Goal: Task Accomplishment & Management: Complete application form

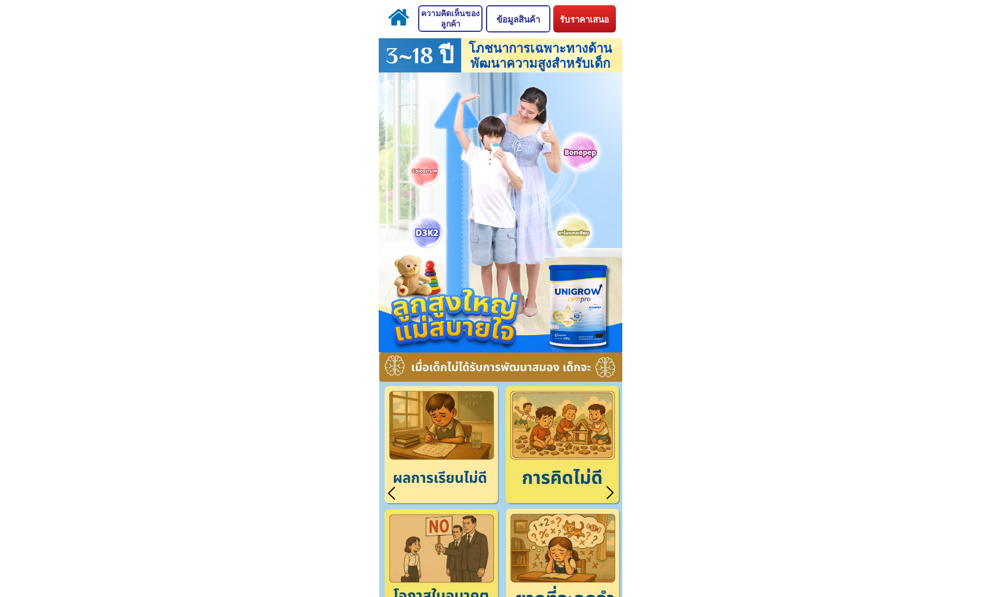
click at [595, 16] on p "รับราคาเสนอ" at bounding box center [584, 19] width 65 height 28
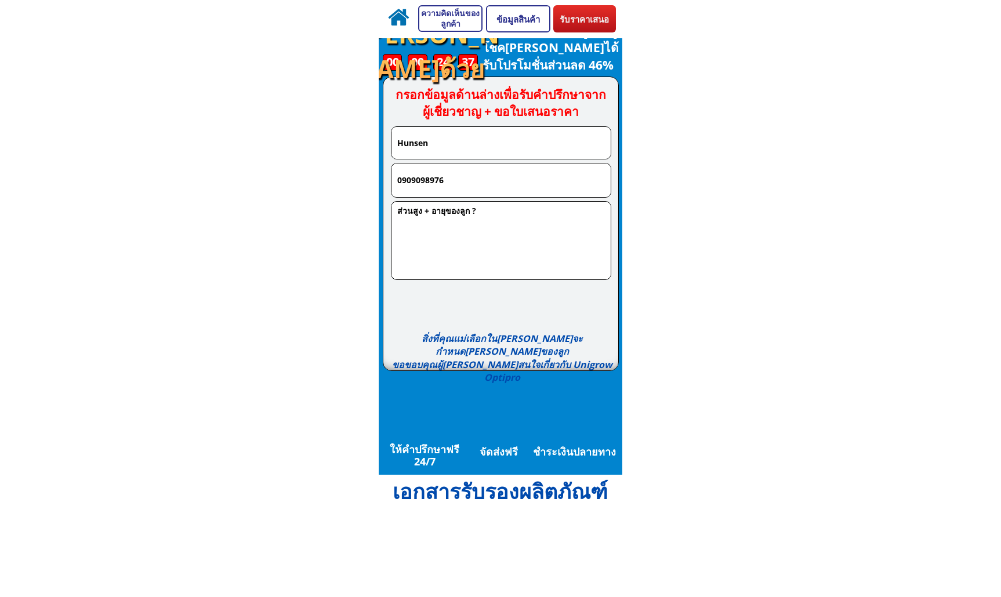
scroll to position [3408, 0]
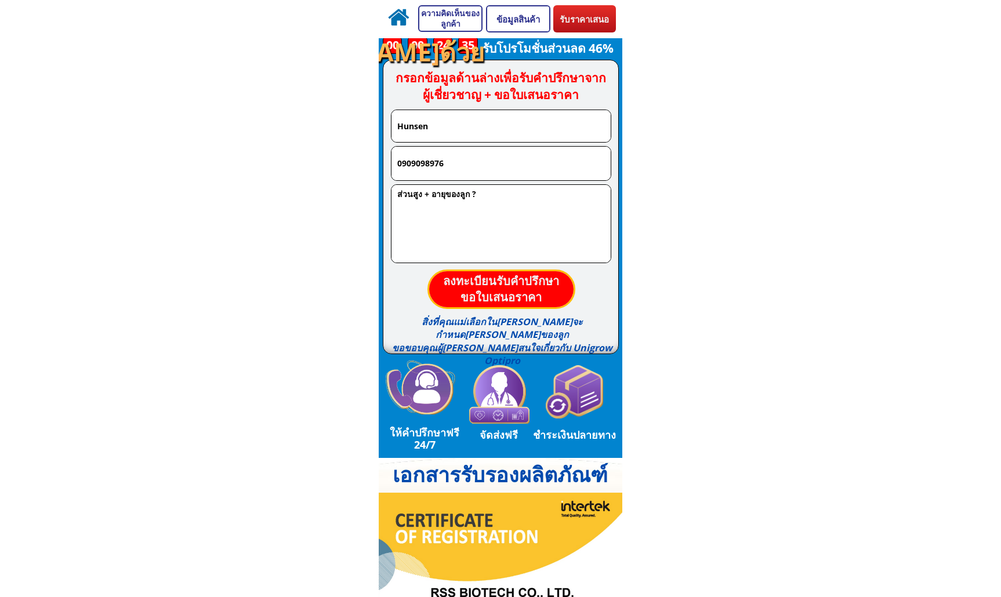
click at [487, 285] on p "ลงทะเบียนรับคำปรึกษา ขอใบเสนอราคา" at bounding box center [501, 289] width 144 height 36
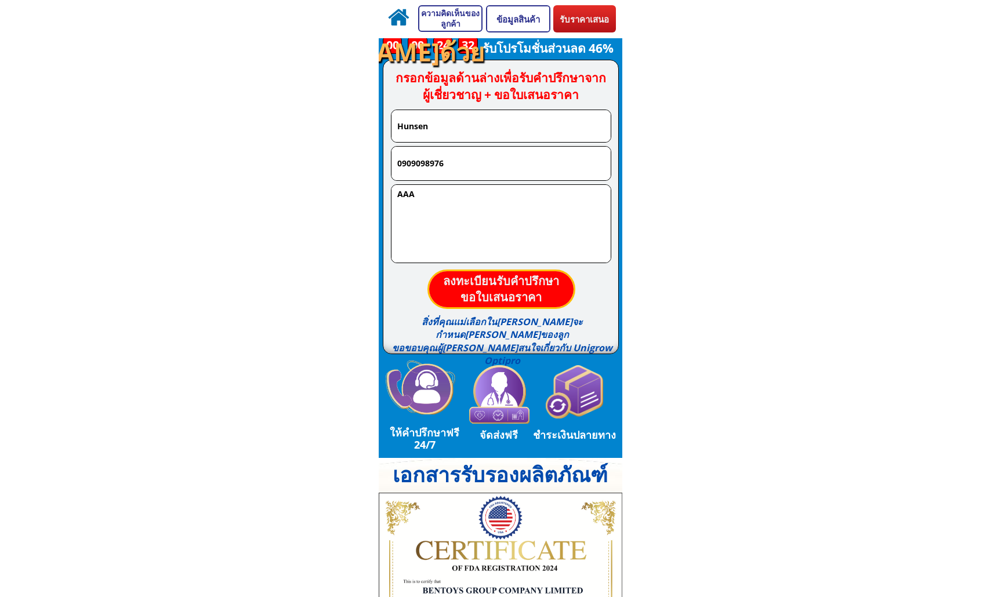
type textarea "AAA"
click at [510, 282] on p "ลงทะเบียนรับคำปรึกษา ขอใบเสนอราคา" at bounding box center [501, 289] width 144 height 36
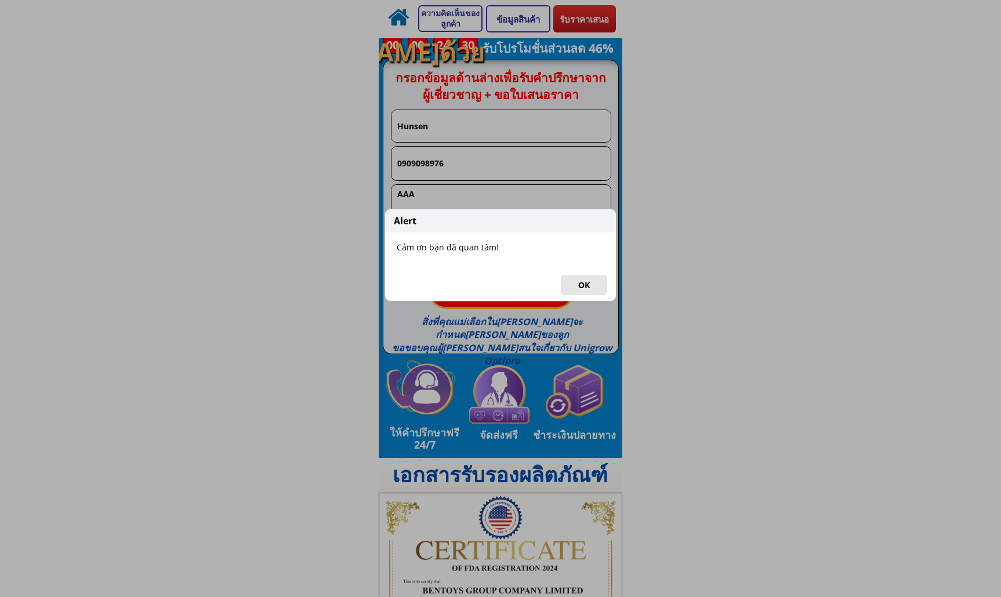
drag, startPoint x: 590, startPoint y: 284, endPoint x: 612, endPoint y: 255, distance: 36.3
click at [589, 284] on button "OK" at bounding box center [584, 285] width 46 height 20
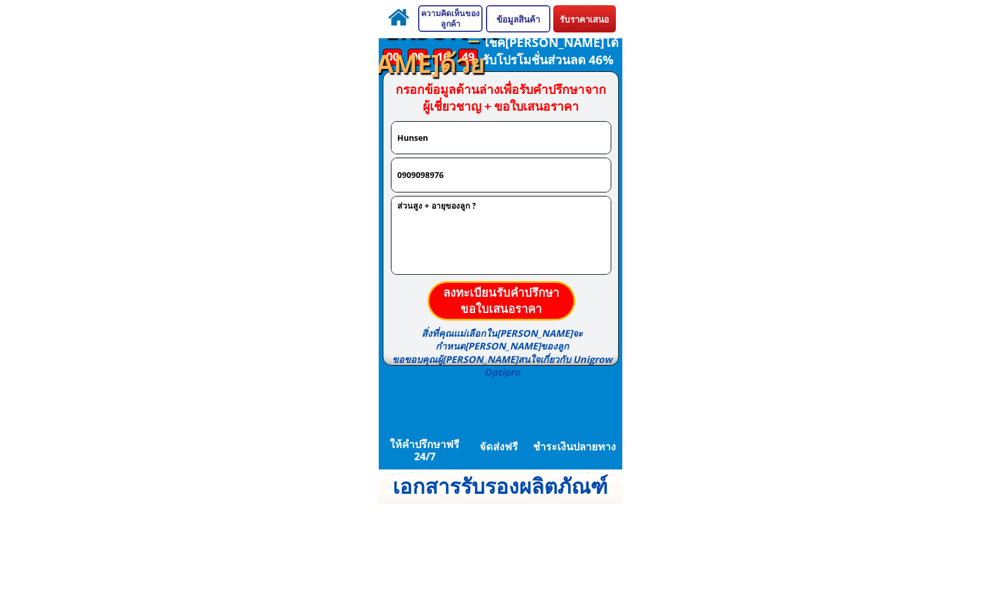
scroll to position [3395, 0]
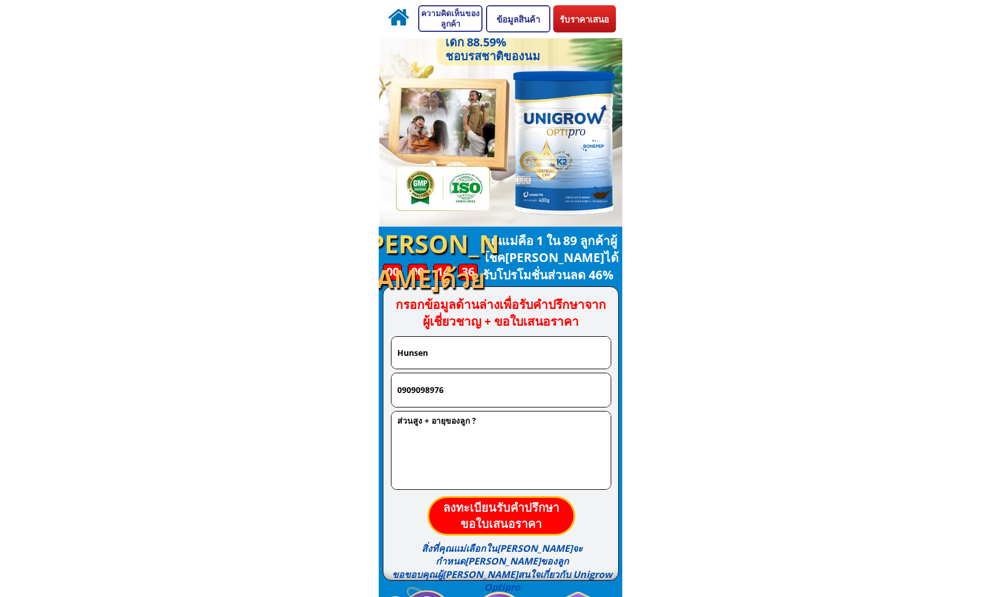
scroll to position [3384, 0]
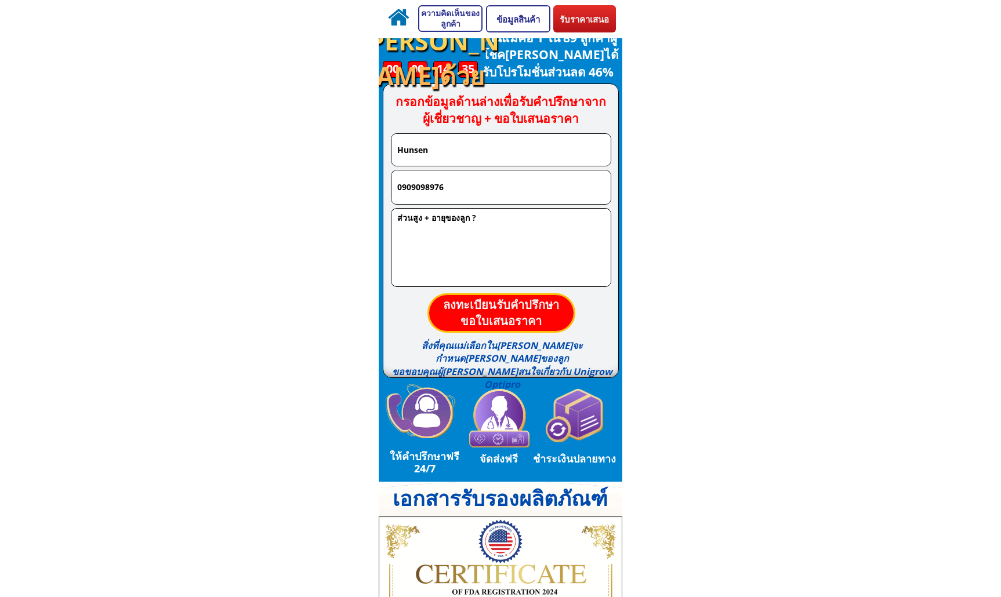
click at [465, 152] on input "Hunsen" at bounding box center [500, 150] width 213 height 32
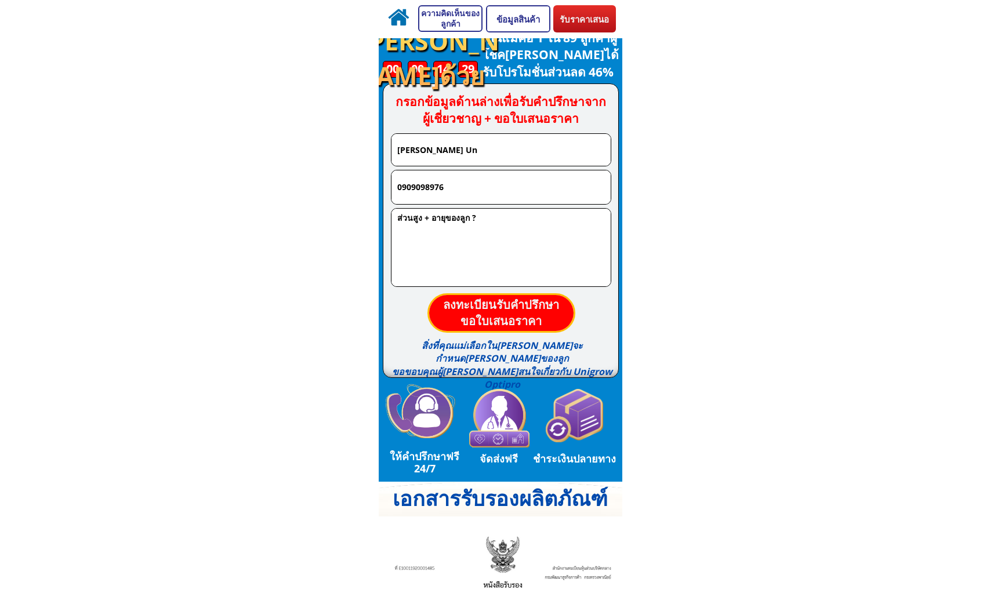
type input "[PERSON_NAME] Un"
click at [525, 305] on p "ลงทะเบียนรับคำปรึกษา ขอใบเสนอราคา" at bounding box center [501, 313] width 144 height 36
type textarea "aaaa"
click at [511, 306] on p "ลงทะเบียนรับคำปรึกษา ขอใบเสนอราคา" at bounding box center [501, 313] width 144 height 36
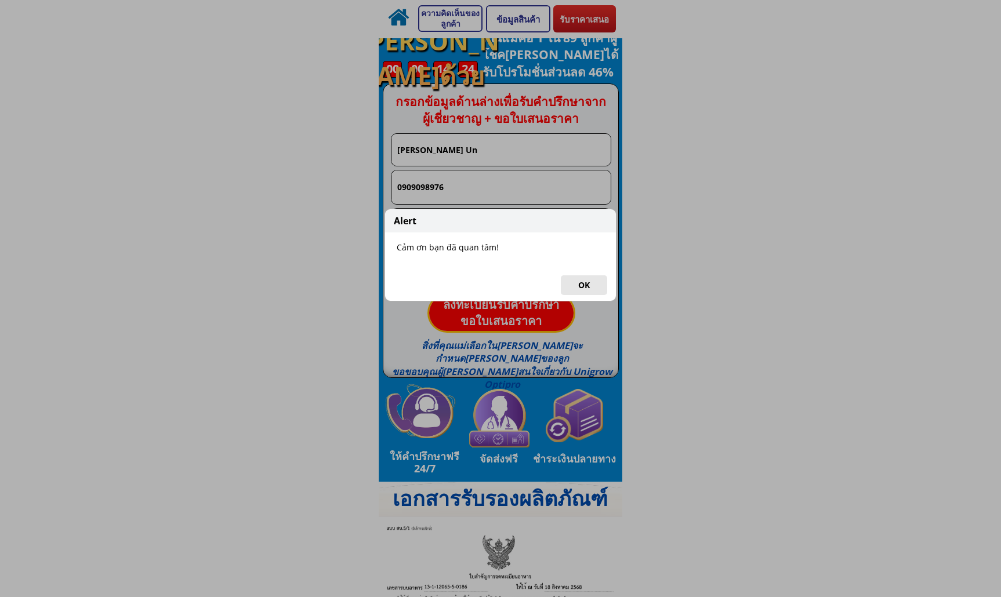
click at [590, 285] on button "OK" at bounding box center [584, 285] width 46 height 20
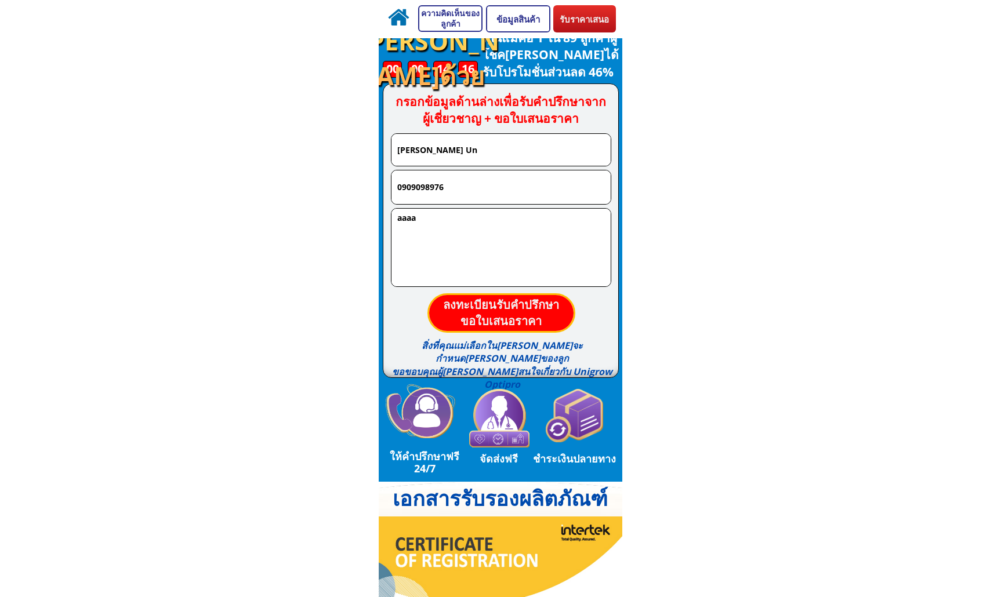
click at [727, 224] on body "รับราคาเสนอ ข้อมูลสินค้า ความคิดเห็นของลูกค้า 3~18 ปี โภชนาการเฉพาะทางด้านพัฒนา…" at bounding box center [500, 594] width 1001 height 7957
